Goal: Task Accomplishment & Management: Manage account settings

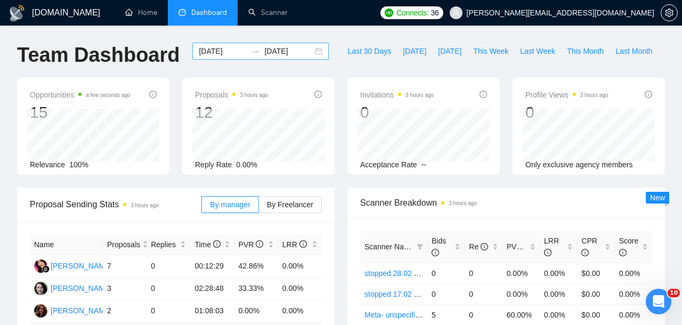
click at [234, 51] on input "[DATE]" at bounding box center [223, 51] width 49 height 12
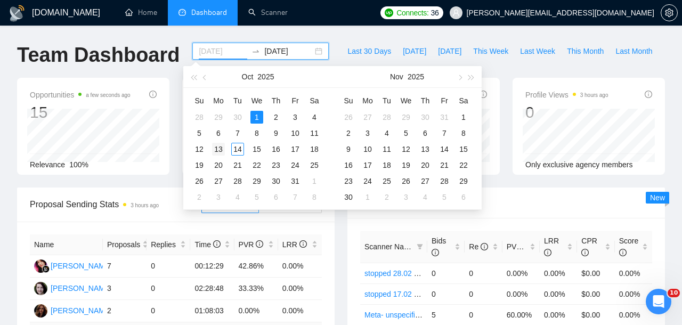
type input "[DATE]"
click at [217, 151] on div "13" at bounding box center [218, 149] width 13 height 13
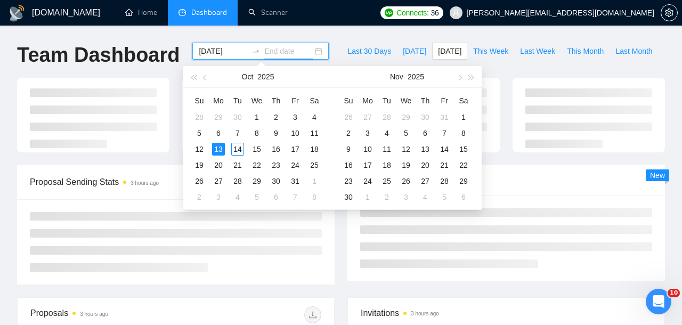
type input "[DATE]"
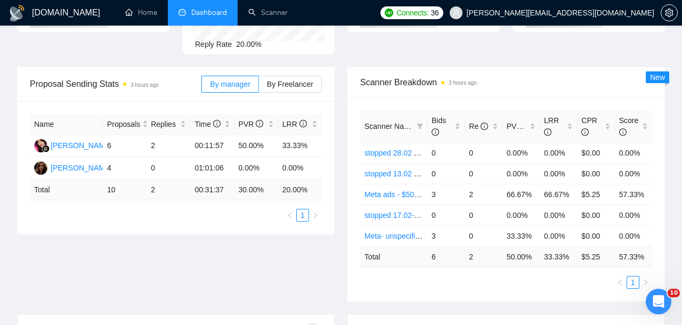
scroll to position [124, 0]
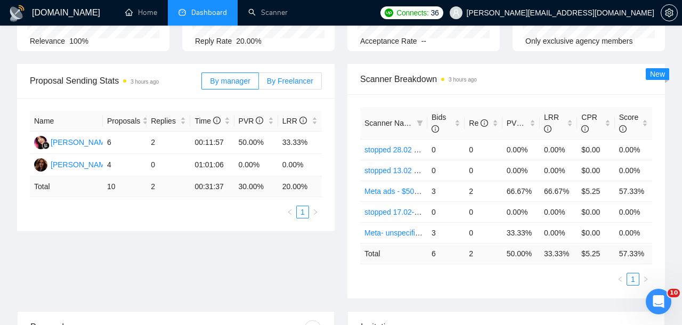
click at [277, 83] on span "By Freelancer" at bounding box center [290, 81] width 46 height 9
click at [259, 84] on input "By Freelancer" at bounding box center [259, 84] width 0 height 0
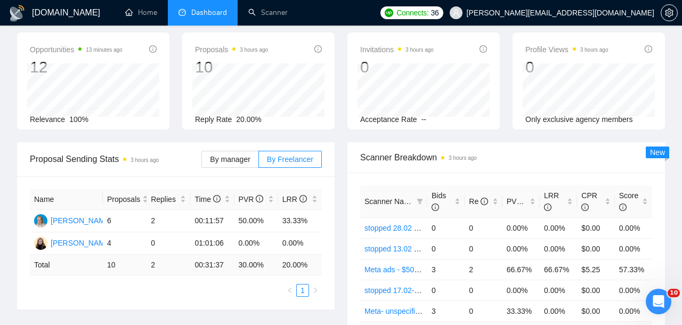
scroll to position [0, 0]
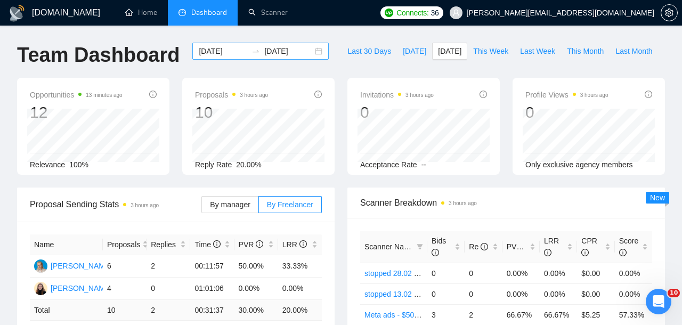
click at [238, 55] on input "[DATE]" at bounding box center [223, 51] width 49 height 12
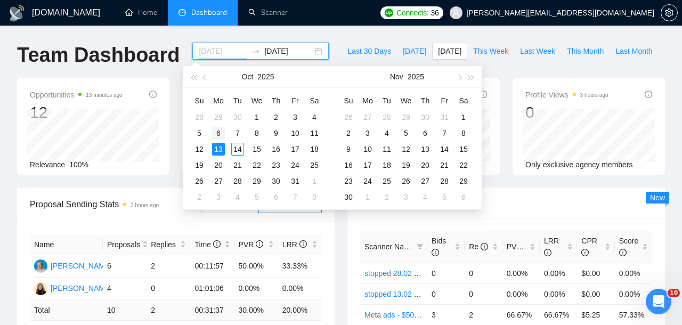
type input "[DATE]"
click at [216, 133] on div "6" at bounding box center [218, 133] width 13 height 13
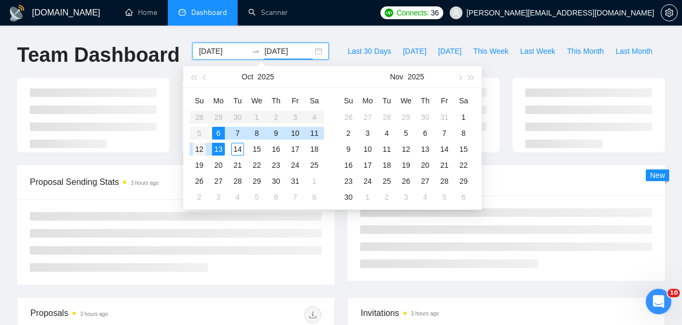
type input "[DATE]"
click at [202, 150] on div "12" at bounding box center [199, 149] width 13 height 13
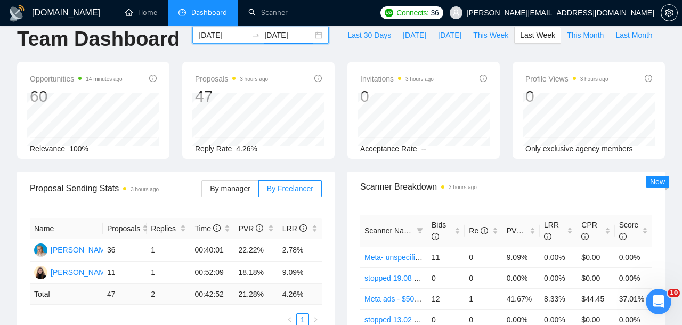
scroll to position [13, 0]
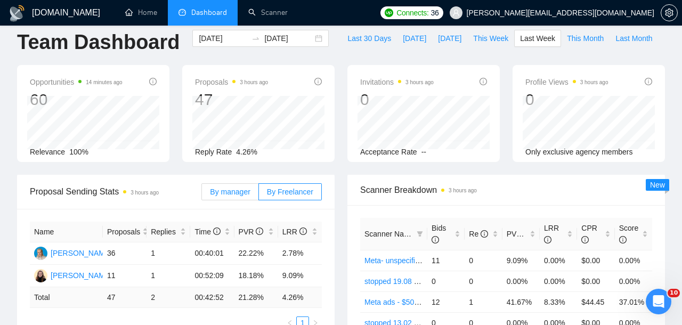
click at [225, 199] on label "By manager" at bounding box center [229, 191] width 57 height 17
click at [202, 195] on input "By manager" at bounding box center [202, 195] width 0 height 0
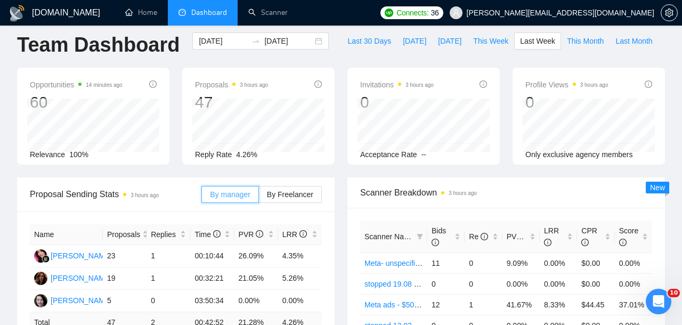
scroll to position [9, 0]
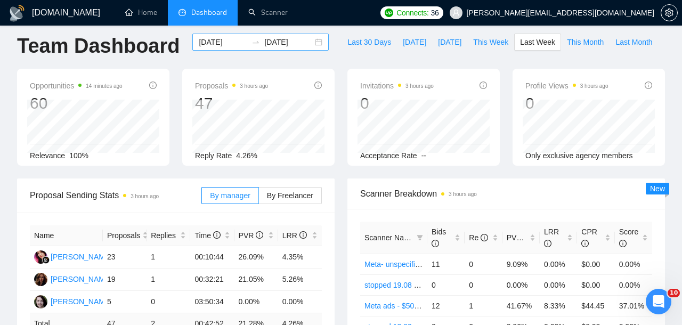
click at [231, 42] on input "[DATE]" at bounding box center [223, 42] width 49 height 12
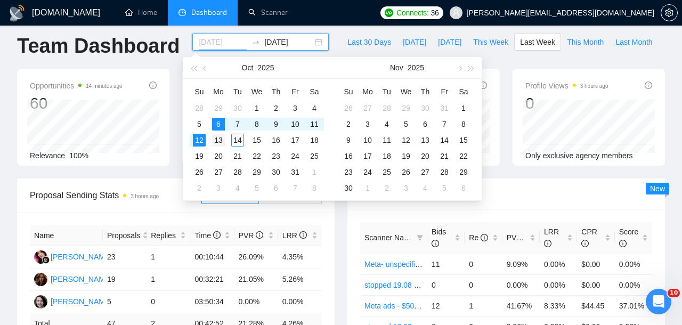
type input "[DATE]"
click at [213, 139] on div "13" at bounding box center [218, 140] width 13 height 13
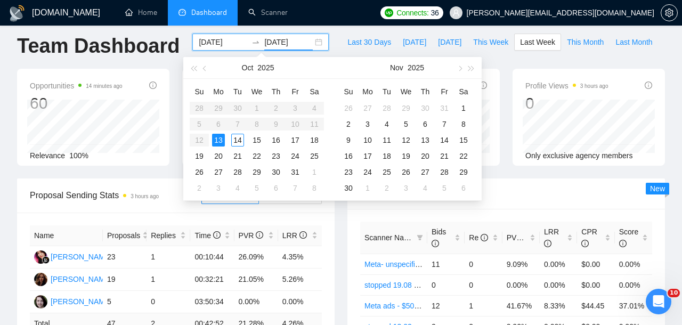
type input "[DATE]"
click at [215, 119] on table "Su Mo Tu We Th Fr Sa 28 29 30 1 2 3 4 5 6 7 8 9 10 11 12 13 14 15 16 17 18 19 2…" at bounding box center [257, 139] width 134 height 113
click at [225, 47] on input "[DATE]" at bounding box center [223, 42] width 49 height 12
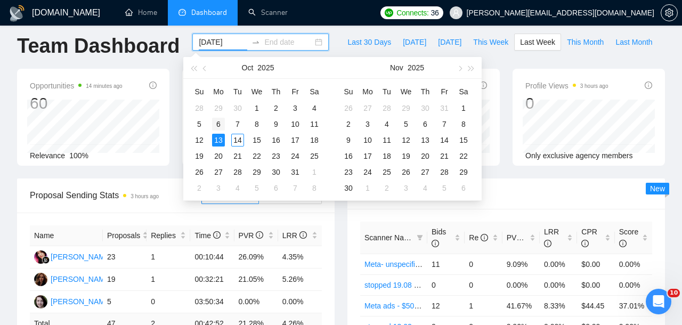
type input "[DATE]"
click at [215, 119] on div "6" at bounding box center [218, 124] width 13 height 13
click at [215, 141] on div "13" at bounding box center [218, 140] width 13 height 13
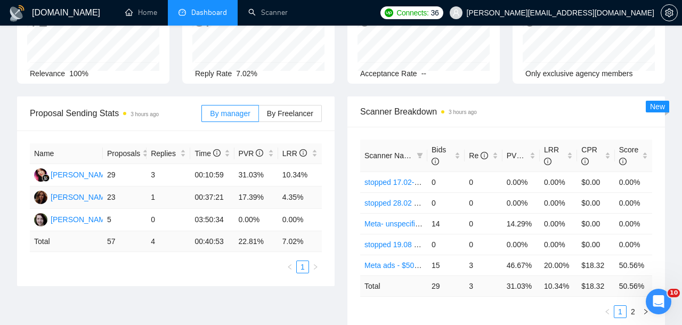
scroll to position [92, 0]
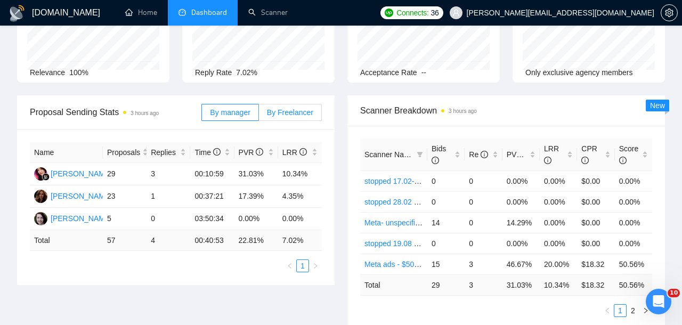
click at [283, 110] on span "By Freelancer" at bounding box center [290, 112] width 46 height 9
click at [259, 115] on input "By Freelancer" at bounding box center [259, 115] width 0 height 0
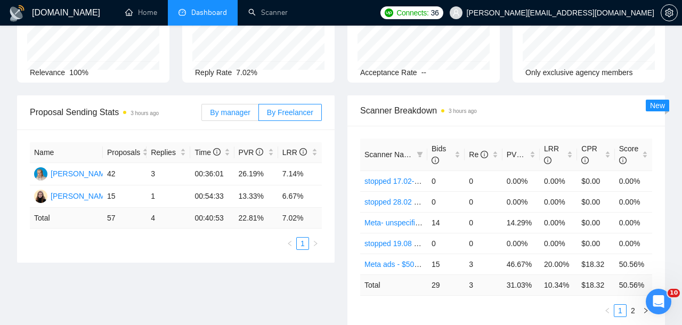
click at [238, 107] on label "By manager" at bounding box center [229, 112] width 57 height 17
click at [202, 115] on input "By manager" at bounding box center [202, 115] width 0 height 0
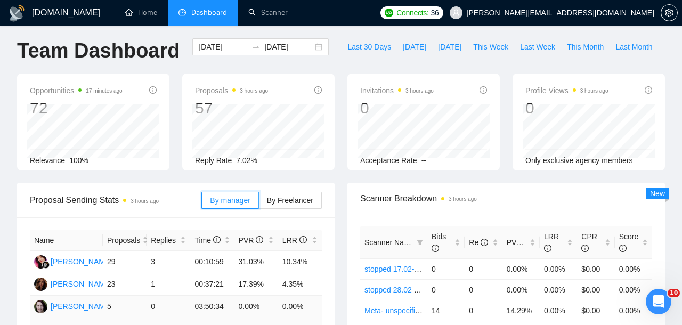
scroll to position [0, 0]
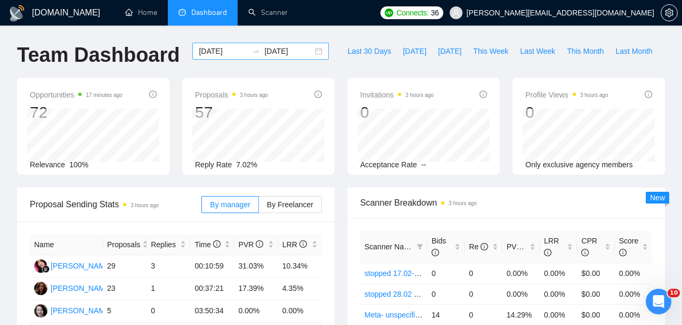
click at [298, 49] on input "[DATE]" at bounding box center [288, 51] width 49 height 12
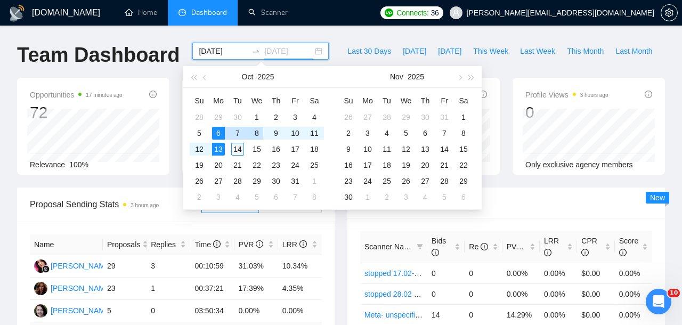
type input "[DATE]"
click at [238, 148] on div "14" at bounding box center [237, 149] width 13 height 13
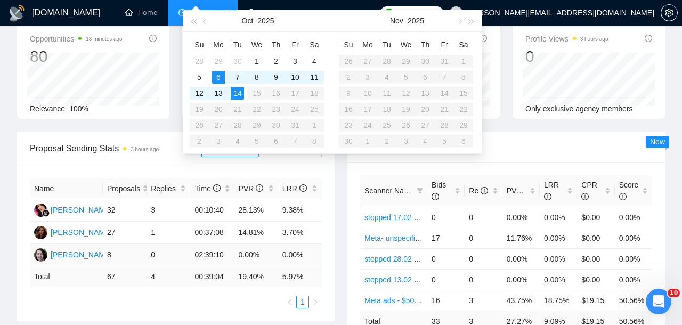
scroll to position [45, 0]
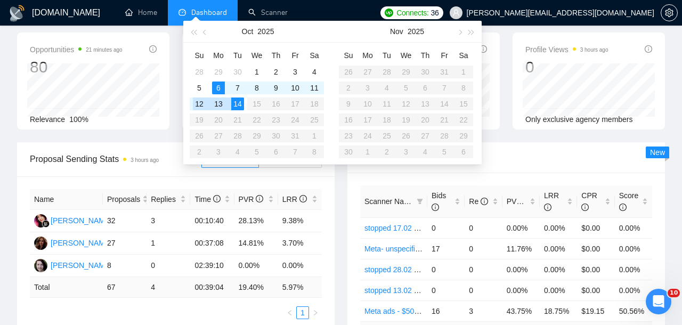
click at [200, 103] on div "12" at bounding box center [199, 104] width 13 height 13
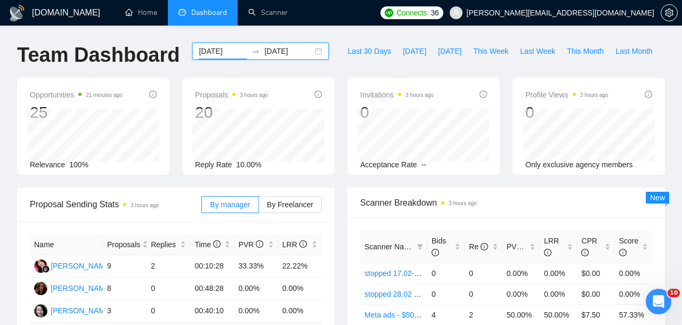
click at [237, 52] on input "[DATE]" at bounding box center [223, 51] width 49 height 12
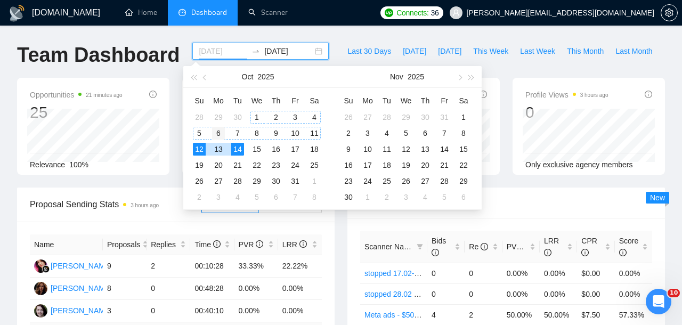
type input "[DATE]"
click at [219, 133] on div "6" at bounding box center [218, 133] width 13 height 13
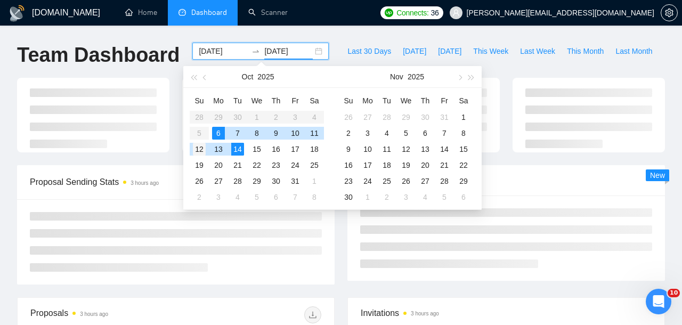
type input "[DATE]"
click at [199, 149] on div "12" at bounding box center [199, 149] width 13 height 13
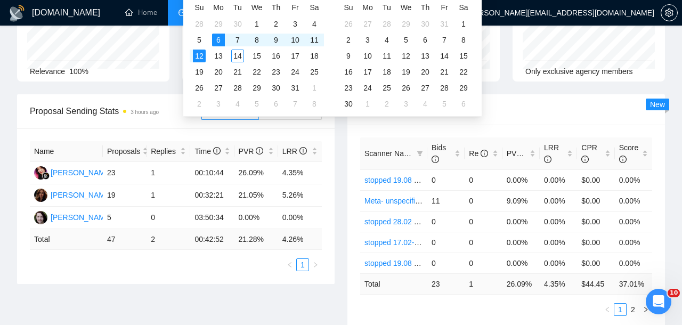
scroll to position [46, 0]
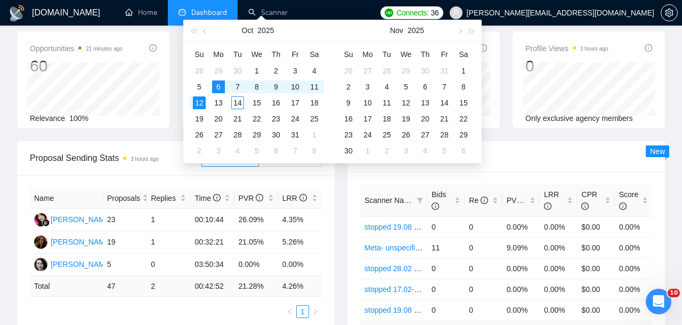
click at [162, 170] on div "Proposal Sending Stats 3 hours ago" at bounding box center [116, 158] width 172 height 30
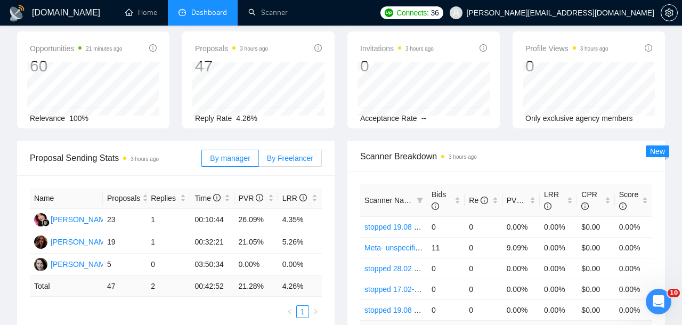
click at [285, 164] on label "By Freelancer" at bounding box center [290, 158] width 63 height 17
click at [259, 161] on input "By Freelancer" at bounding box center [259, 161] width 0 height 0
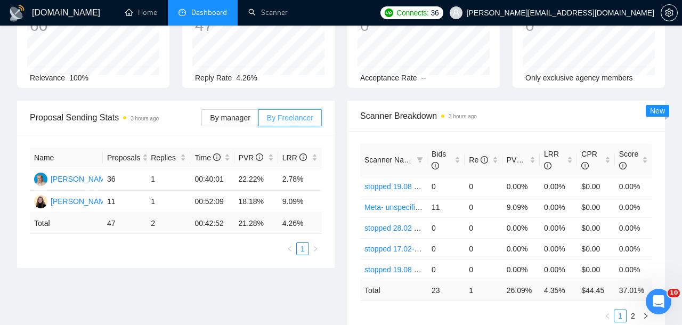
scroll to position [96, 0]
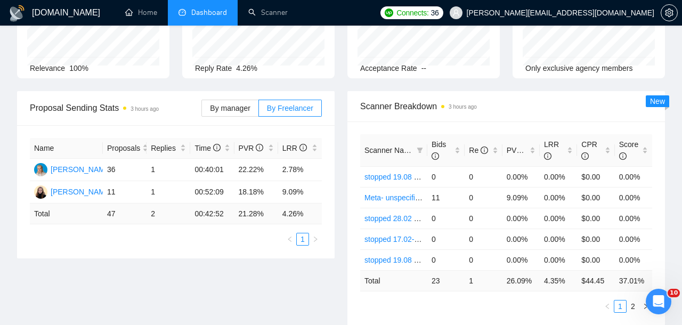
click at [297, 287] on div "Proposal Sending Stats 3 hours ago By manager By Freelancer Name Proposals Repl…" at bounding box center [341, 214] width 661 height 247
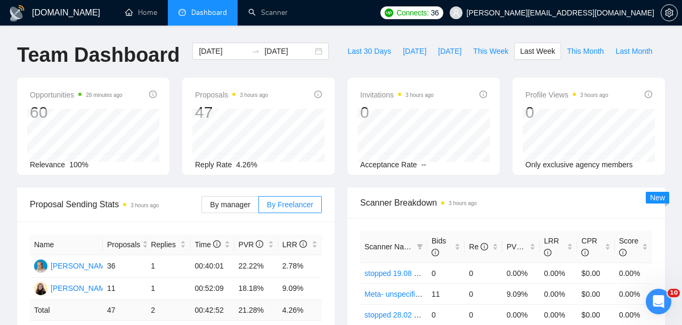
scroll to position [54, 0]
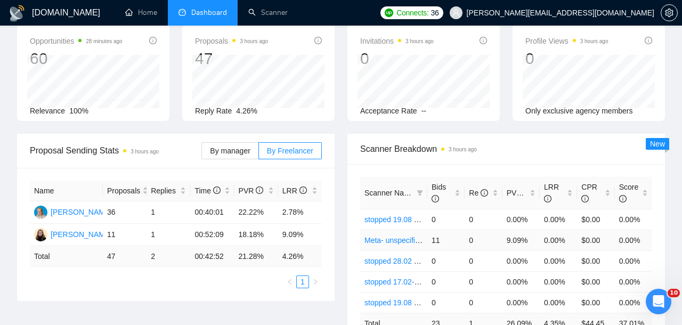
click at [389, 239] on link "Meta- unspecified - Feedback+ -AI" at bounding box center [422, 240] width 114 height 9
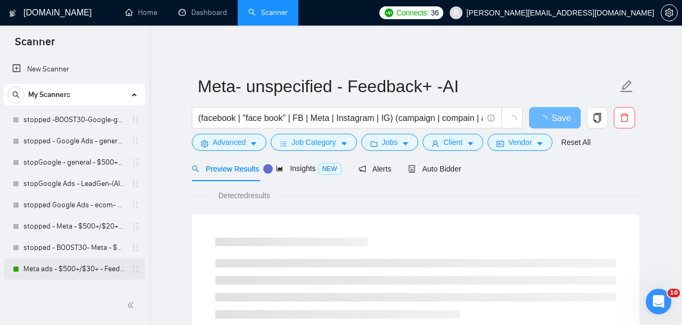
click at [65, 259] on link "Meta ads - $500+/$30+ - Feedback+/cost1k+ -AI" at bounding box center [73, 269] width 101 height 21
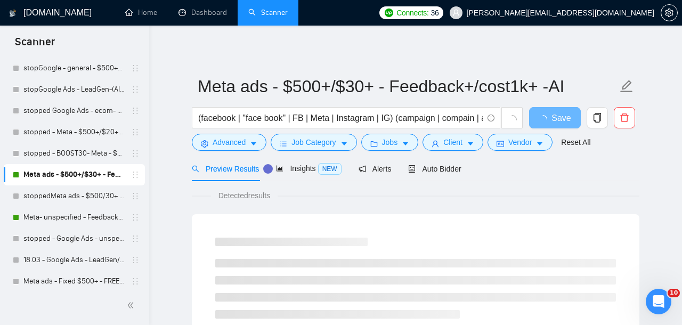
scroll to position [103, 0]
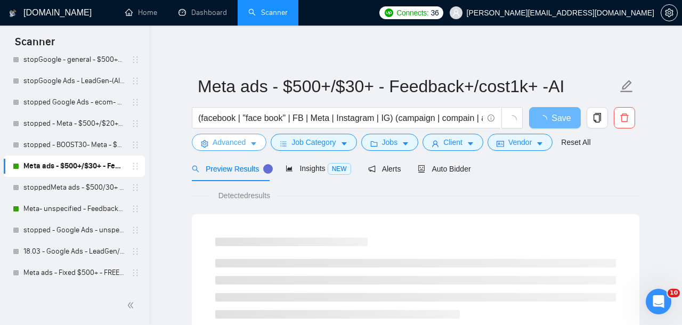
click at [232, 148] on span "Advanced" at bounding box center [229, 142] width 33 height 12
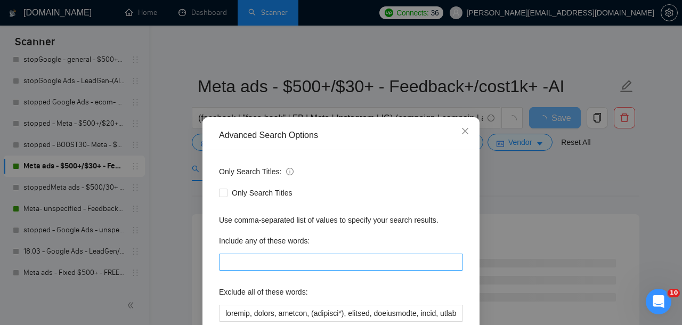
scroll to position [118, 0]
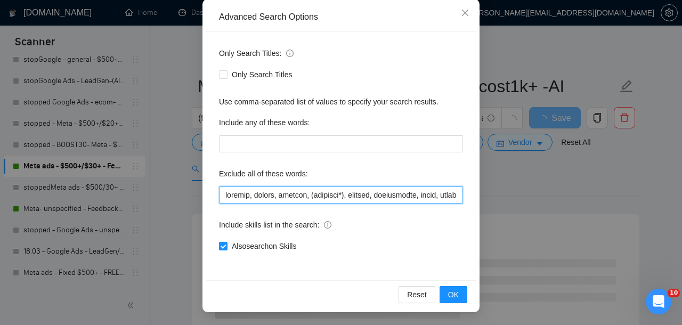
click at [332, 202] on input "text" at bounding box center [341, 195] width 244 height 17
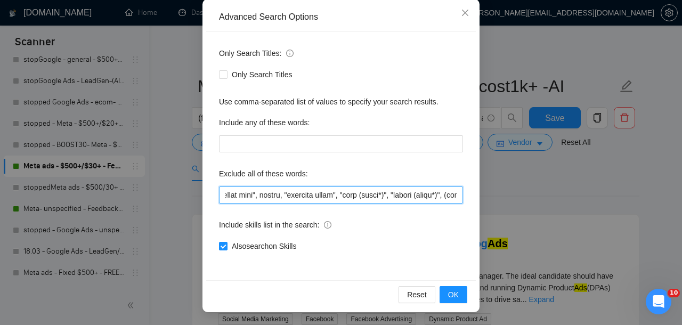
scroll to position [0, 7340]
drag, startPoint x: 420, startPoint y: 191, endPoint x: 534, endPoint y: 197, distance: 114.8
click at [534, 197] on div "Advanced Search Options Only Search Titles: Only Search Titles Use comma-separa…" at bounding box center [341, 162] width 682 height 325
click at [451, 191] on input "text" at bounding box center [341, 195] width 244 height 17
click at [458, 195] on input "text" at bounding box center [341, 195] width 244 height 17
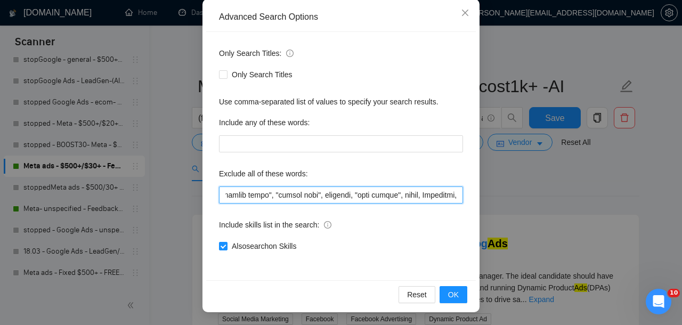
scroll to position [0, 7344]
drag, startPoint x: 381, startPoint y: 195, endPoint x: 518, endPoint y: 195, distance: 137.0
click at [518, 195] on div "Advanced Search Options Only Search Titles: Only Search Titles Use comma-separa…" at bounding box center [341, 162] width 682 height 325
click at [461, 197] on input "text" at bounding box center [341, 195] width 244 height 17
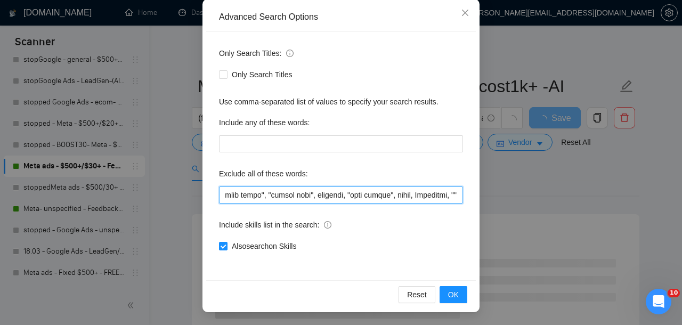
paste input "Graphic Designer"
drag, startPoint x: 456, startPoint y: 198, endPoint x: 470, endPoint y: 198, distance: 13.9
click at [470, 198] on div "Only Search Titles: Only Search Titles Use comma-separated list of values to sp…" at bounding box center [341, 156] width 270 height 248
click at [453, 188] on input "text" at bounding box center [341, 195] width 244 height 17
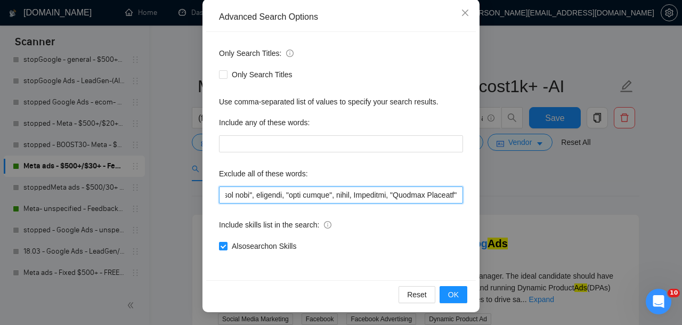
drag, startPoint x: 457, startPoint y: 192, endPoint x: 389, endPoint y: 193, distance: 68.2
click at [389, 193] on input "text" at bounding box center [341, 195] width 244 height 17
type input "loremip, dolors, ametcon, (adipisci*), elitsed, doeiusmodte, incid, utlaboreetd…"
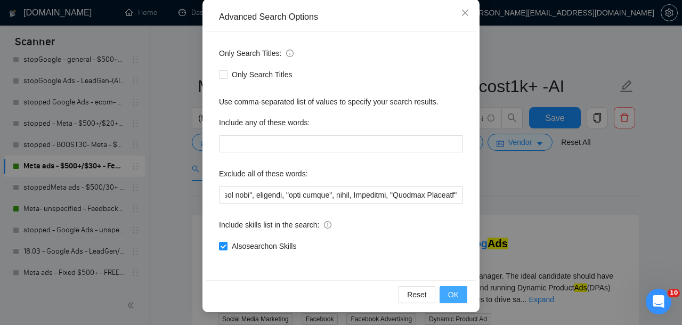
click at [456, 291] on span "OK" at bounding box center [453, 295] width 11 height 12
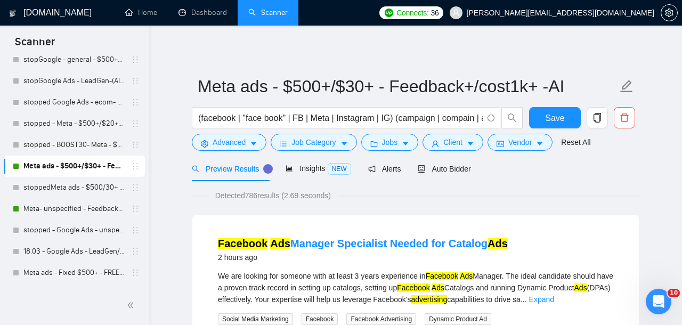
scroll to position [65, 0]
click at [60, 203] on link "Meta- unspecified - Feedback+ -AI" at bounding box center [73, 208] width 101 height 21
click at [550, 115] on span "Save" at bounding box center [554, 117] width 19 height 13
click at [79, 211] on link "Meta- unspecified - Feedback+ -AI" at bounding box center [73, 208] width 101 height 21
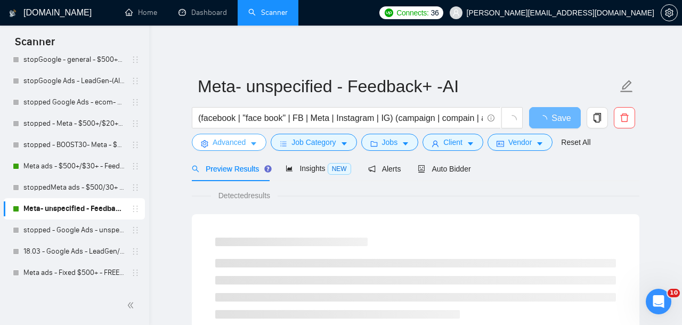
click at [236, 146] on span "Advanced" at bounding box center [229, 142] width 33 height 12
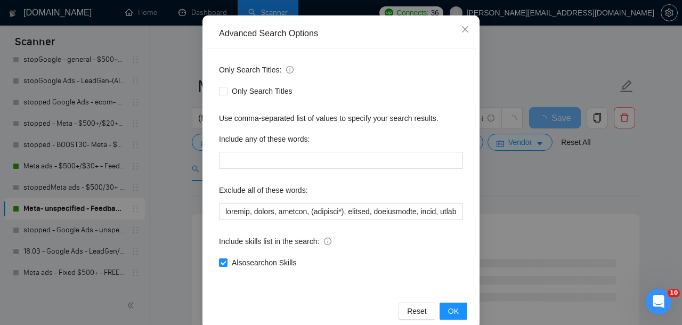
scroll to position [118, 0]
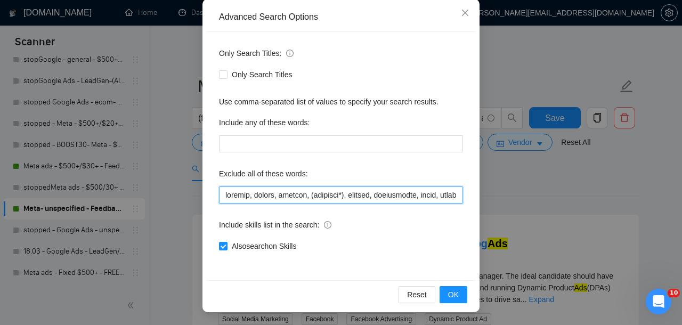
click at [377, 202] on input "text" at bounding box center [341, 195] width 244 height 17
click at [376, 199] on input "text" at bounding box center [341, 195] width 244 height 17
drag, startPoint x: 392, startPoint y: 193, endPoint x: 521, endPoint y: 198, distance: 129.1
click at [521, 198] on div "Advanced Search Options Only Search Titles: Only Search Titles Use comma-separa…" at bounding box center [341, 162] width 682 height 325
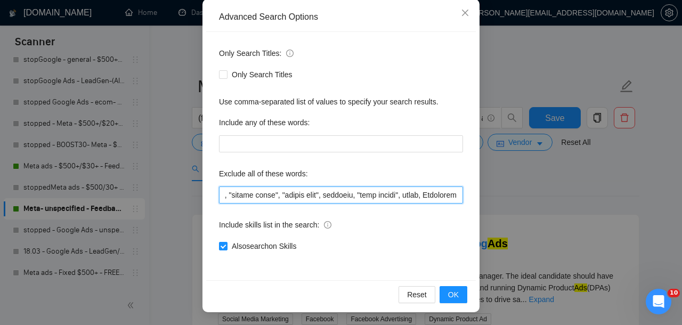
click at [454, 197] on input "text" at bounding box center [341, 195] width 244 height 17
click at [459, 198] on input "text" at bounding box center [341, 195] width 244 height 17
paste input ""Graphic Designer""
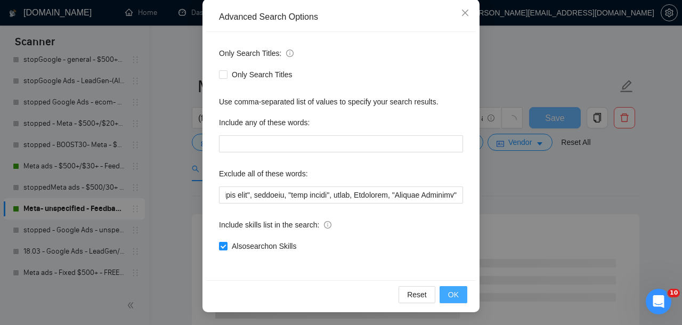
click at [453, 294] on span "OK" at bounding box center [453, 295] width 11 height 12
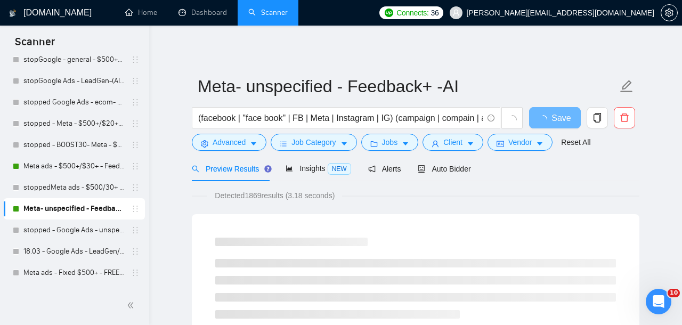
scroll to position [65, 0]
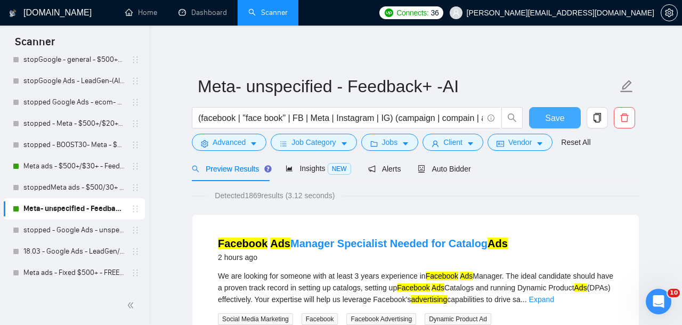
click at [548, 118] on span "Save" at bounding box center [554, 117] width 19 height 13
click at [224, 145] on span "Advanced" at bounding box center [229, 142] width 33 height 12
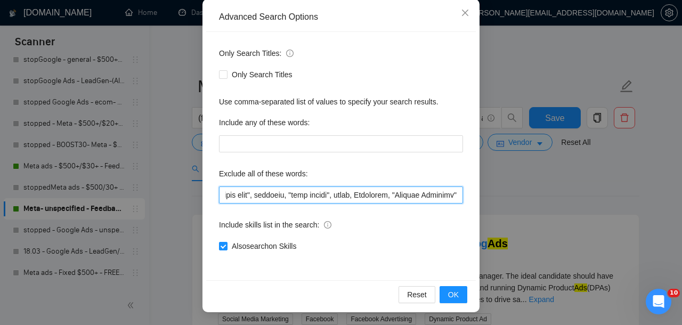
scroll to position [0, 7558]
drag, startPoint x: 338, startPoint y: 198, endPoint x: 494, endPoint y: 203, distance: 155.7
click at [494, 203] on div "Advanced Search Options Only Search Titles: Only Search Titles Use comma-separa…" at bounding box center [341, 162] width 682 height 325
click at [461, 199] on input "text" at bounding box center [341, 195] width 244 height 17
paste input "xiaohongshu"
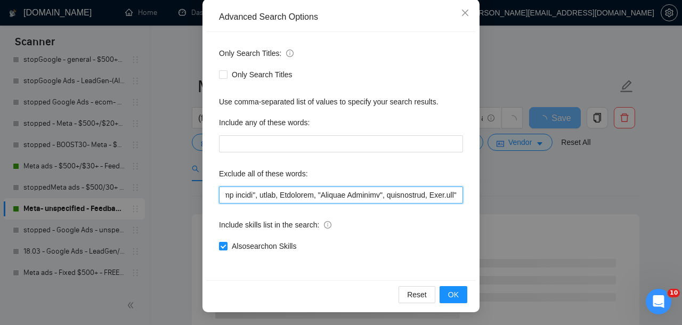
scroll to position [0, 7647]
click at [419, 196] on input "text" at bounding box center [341, 195] width 244 height 17
drag, startPoint x: 372, startPoint y: 195, endPoint x: 480, endPoint y: 197, distance: 108.8
click at [480, 197] on div "Advanced Search Options Only Search Titles: Only Search Titles Use comma-separa…" at bounding box center [341, 162] width 682 height 325
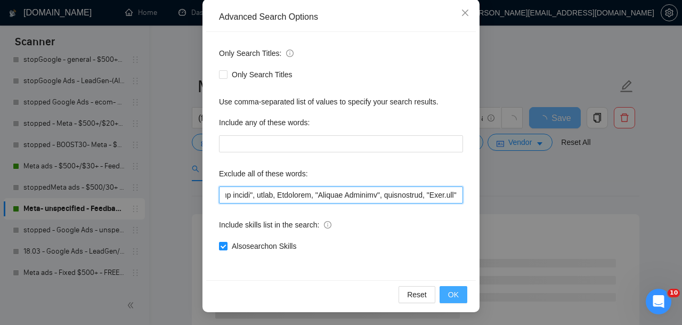
type input "loremip, dolors, ametcon, (adipisci*), elitsed, doeiusmodte, incid, utlaboreetd…"
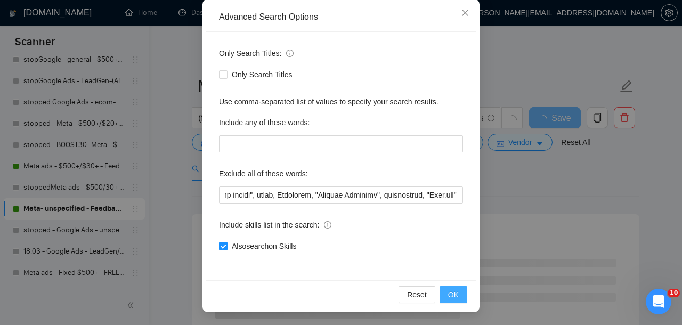
click at [450, 293] on span "OK" at bounding box center [453, 295] width 11 height 12
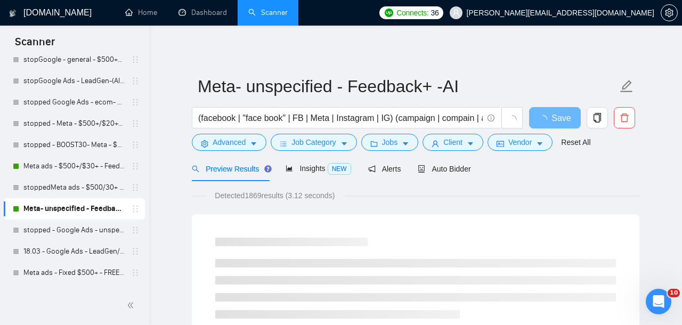
scroll to position [65, 0]
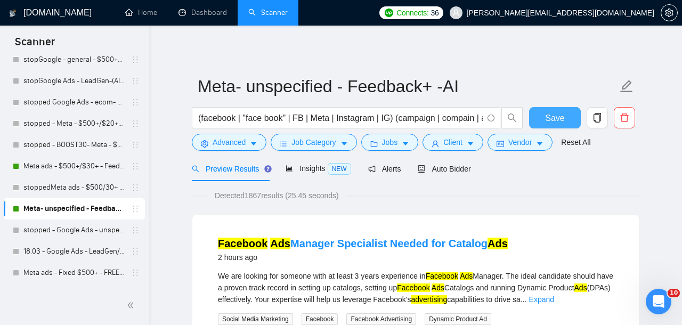
click at [554, 113] on span "Save" at bounding box center [554, 117] width 19 height 13
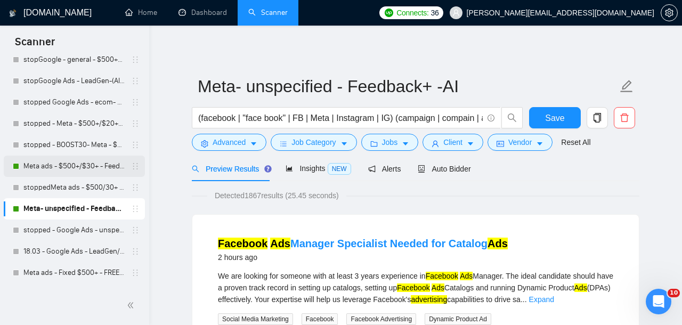
click at [90, 170] on link "Meta ads - $500+/$30+ - Feedback+/cost1k+ -AI" at bounding box center [73, 166] width 101 height 21
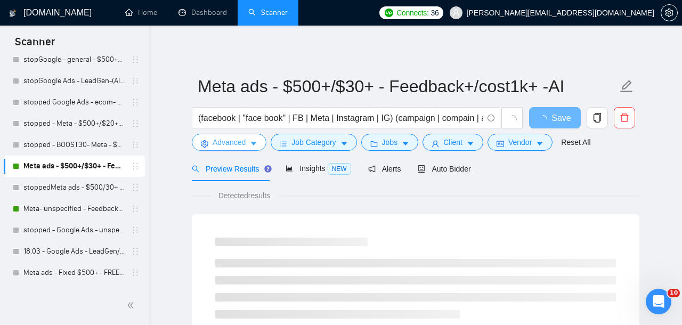
click at [248, 146] on button "Advanced" at bounding box center [229, 142] width 75 height 17
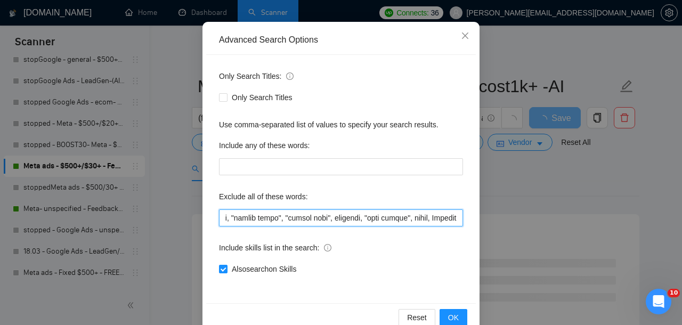
scroll to position [0, 7411]
drag, startPoint x: 319, startPoint y: 220, endPoint x: 503, endPoint y: 227, distance: 184.5
click at [503, 227] on div "Advanced Search Options Only Search Titles: Only Search Titles Use comma-separa…" at bounding box center [341, 162] width 682 height 325
click at [457, 217] on input "text" at bounding box center [341, 217] width 244 height 17
paste input "xiaohongshu, "[DOMAIN_NAME]""
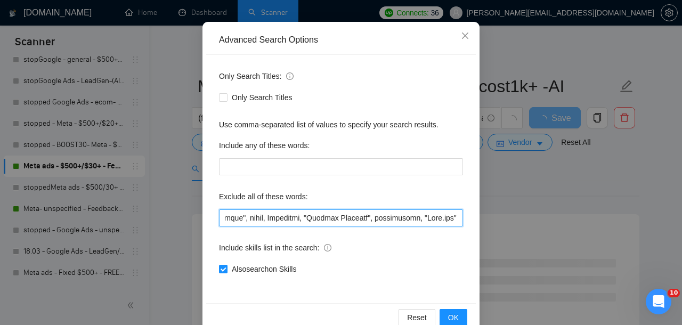
scroll to position [0, 7505]
type input "loremip, dolors, ametcon, (adipisci*), elitsed, doeiusmodte, incid, utlaboreetd…"
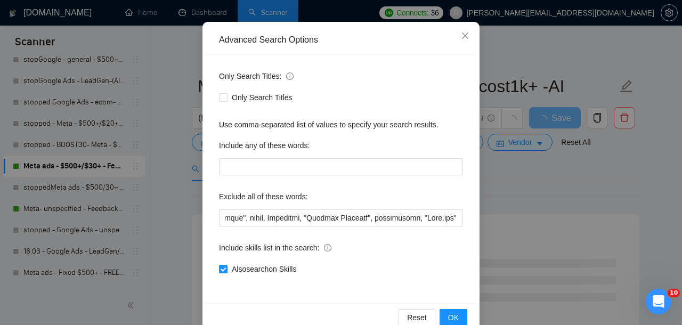
click at [455, 307] on div "Reset OK" at bounding box center [341, 317] width 270 height 28
click at [455, 315] on span "OK" at bounding box center [453, 318] width 11 height 12
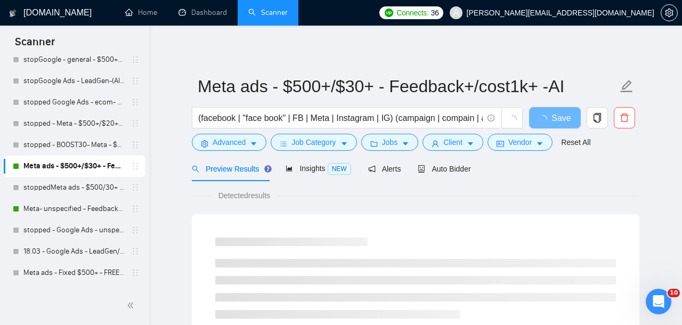
scroll to position [65, 0]
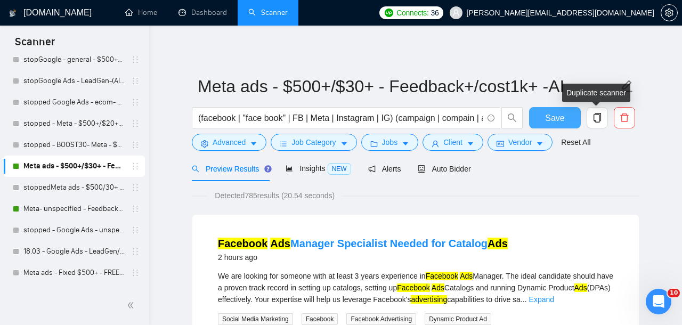
click at [546, 112] on span "Save" at bounding box center [554, 117] width 19 height 13
